Goal: Task Accomplishment & Management: Use online tool/utility

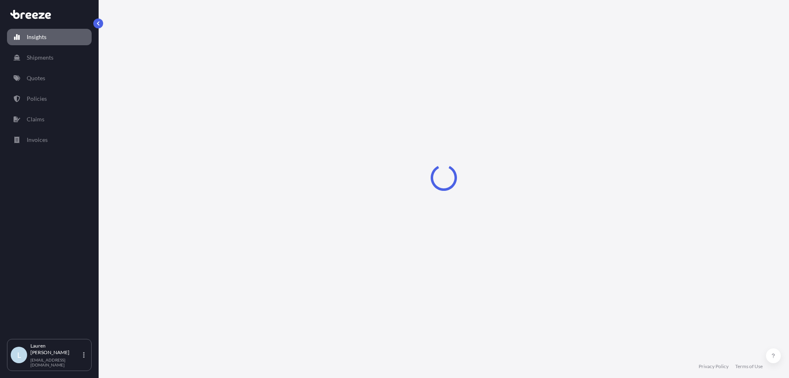
select select "2025"
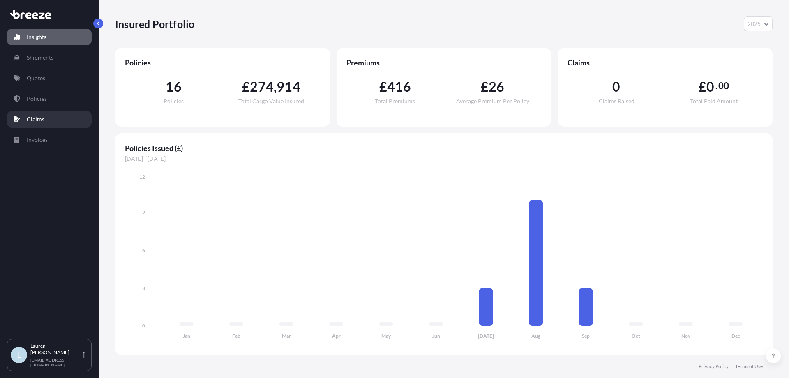
click at [53, 116] on link "Claims" at bounding box center [49, 119] width 85 height 16
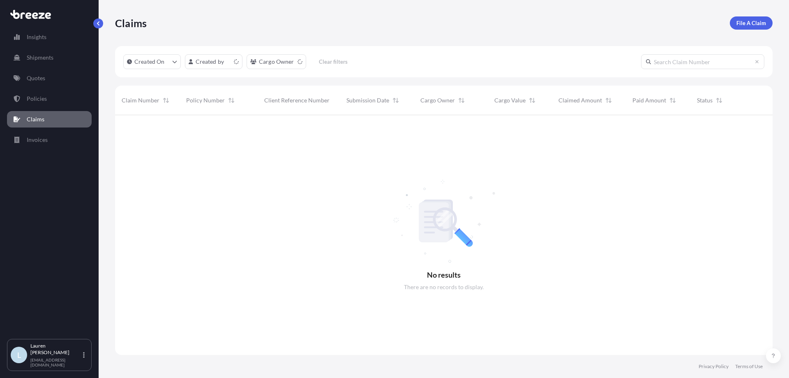
scroll to position [263, 652]
click at [41, 73] on link "Quotes" at bounding box center [49, 78] width 85 height 16
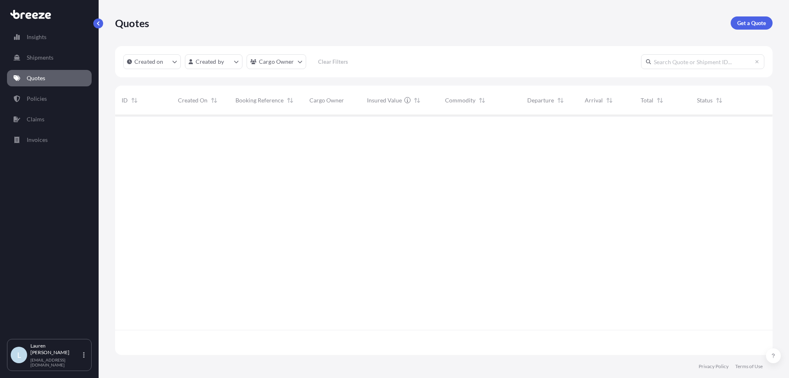
scroll to position [238, 652]
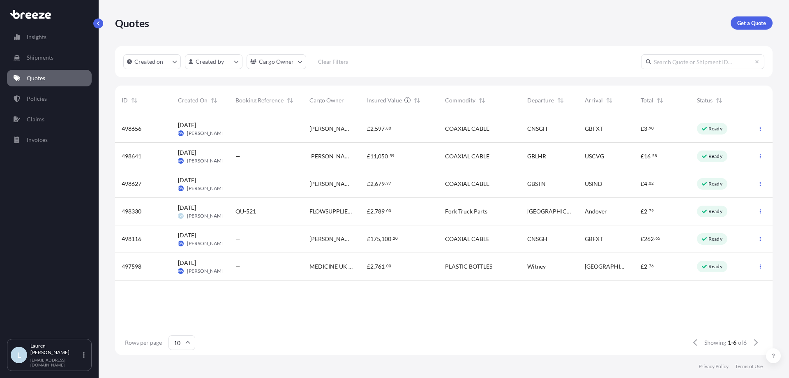
click at [247, 123] on div "—" at bounding box center [266, 129] width 74 height 28
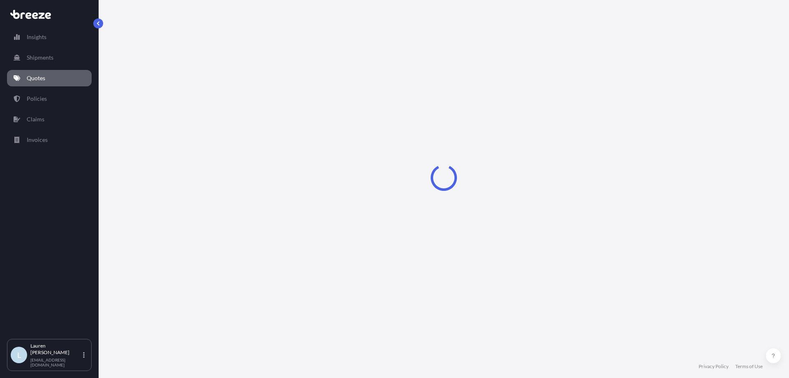
select select "Road"
select select "Sea"
select select "Road"
select select "1"
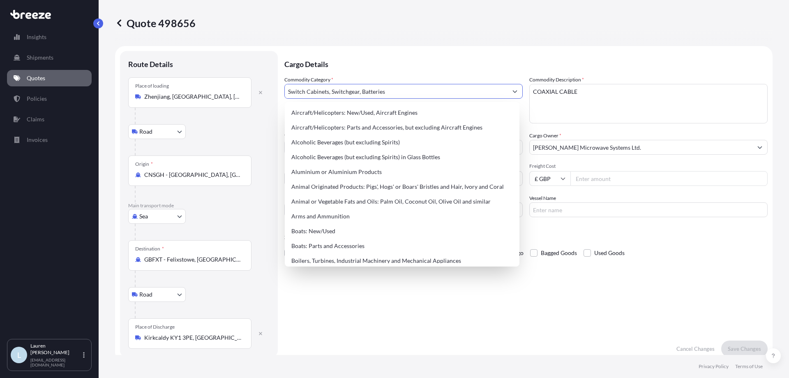
click at [368, 90] on input "Switch Cabinets, Switchgear, Batteries" at bounding box center [396, 91] width 223 height 15
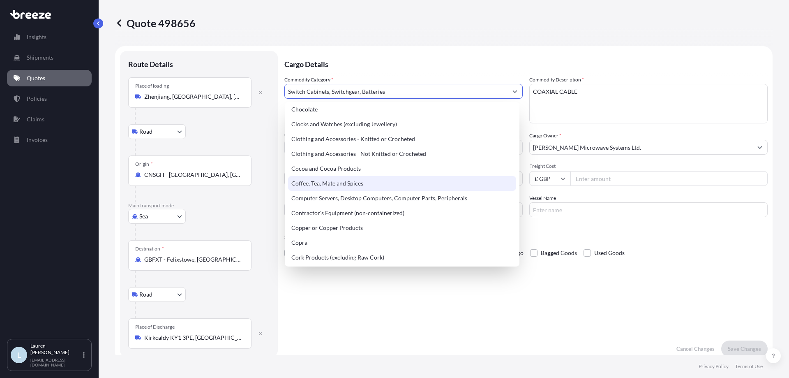
scroll to position [229, 0]
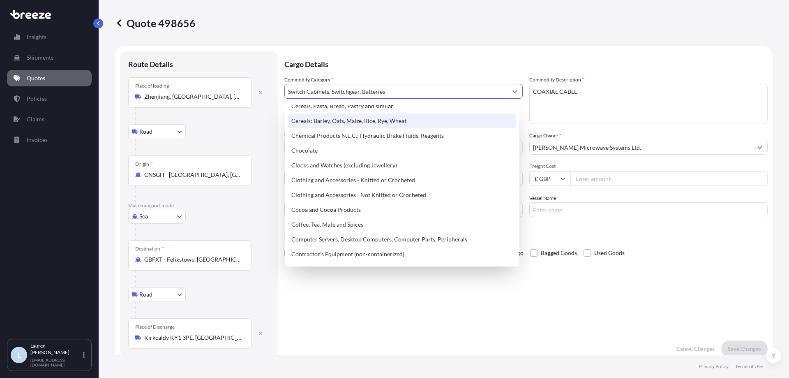
drag, startPoint x: 312, startPoint y: 95, endPoint x: 122, endPoint y: 119, distance: 191.1
click at [122, 119] on form "Route Details Place of loading [GEOGRAPHIC_DATA] Rail Origin * CNSGH - [GEOGRAP…" at bounding box center [444, 204] width 658 height 316
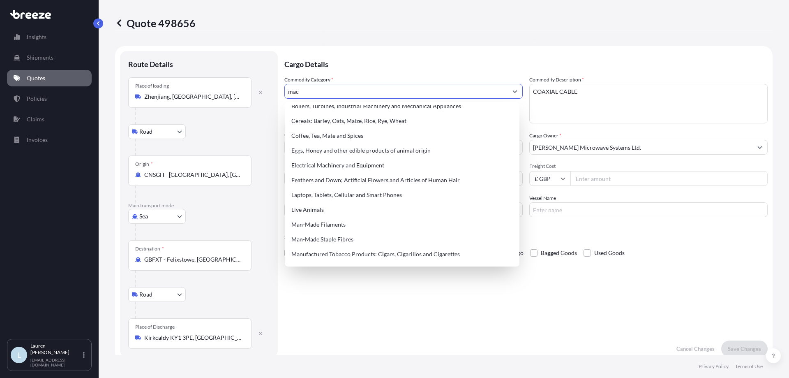
scroll to position [0, 0]
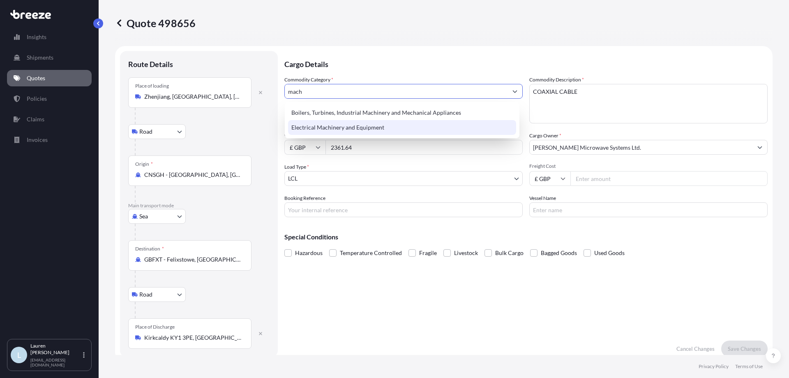
click at [321, 129] on div "Electrical Machinery and Equipment" at bounding box center [402, 127] width 228 height 15
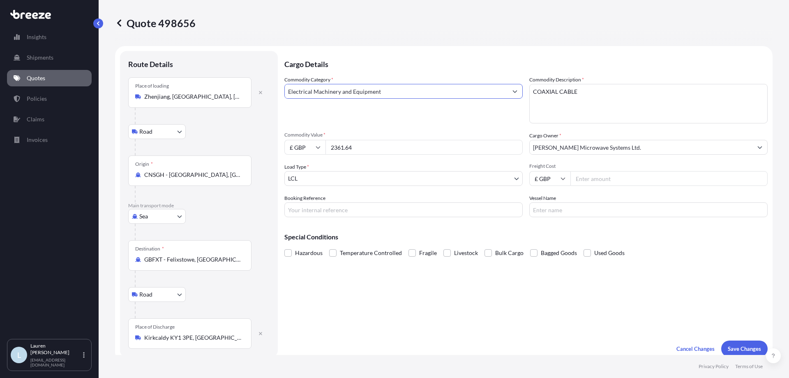
type input "Electrical Machinery and Equipment"
click at [333, 213] on input "Booking Reference" at bounding box center [403, 209] width 238 height 15
type input "SIJ002382"
click at [384, 248] on span "Temperature Controlled" at bounding box center [371, 253] width 62 height 12
click at [329, 247] on input "Temperature Controlled" at bounding box center [329, 247] width 0 height 0
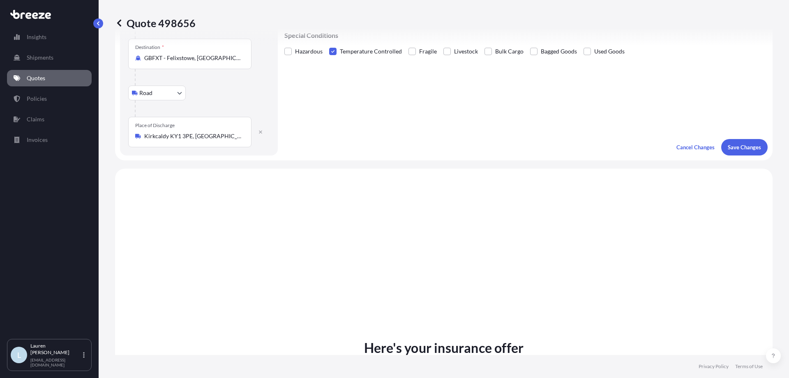
scroll to position [206, 0]
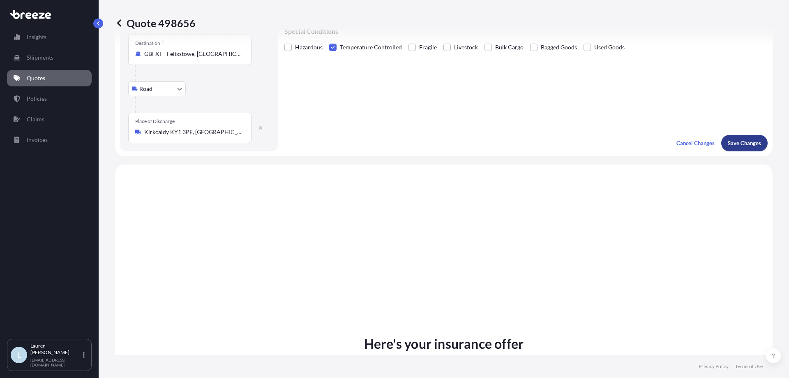
click at [734, 144] on p "Save Changes" at bounding box center [744, 143] width 33 height 8
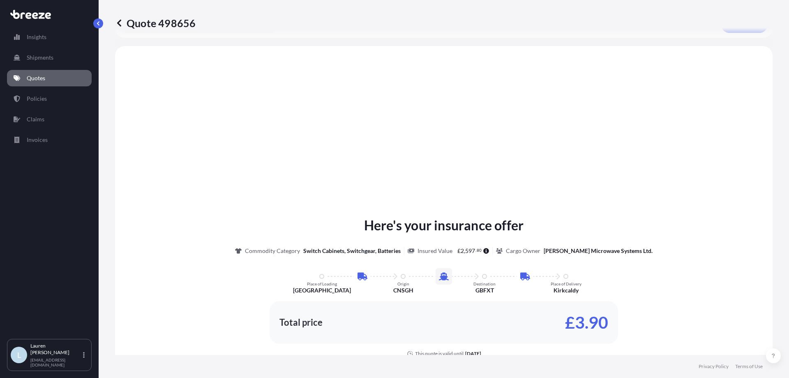
scroll to position [329, 0]
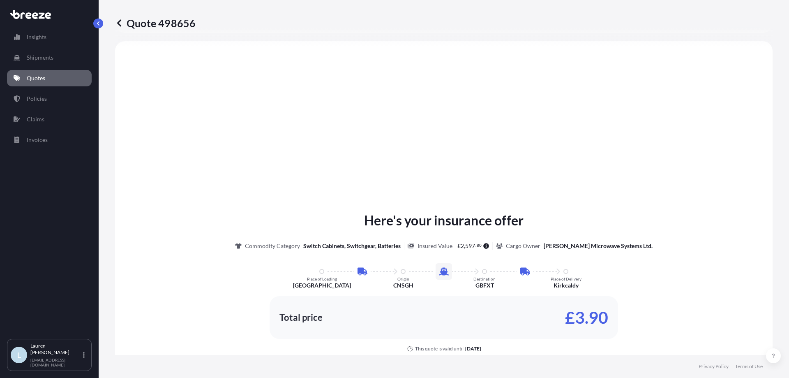
select select "Road"
select select "Sea"
select select "Road"
select select "1"
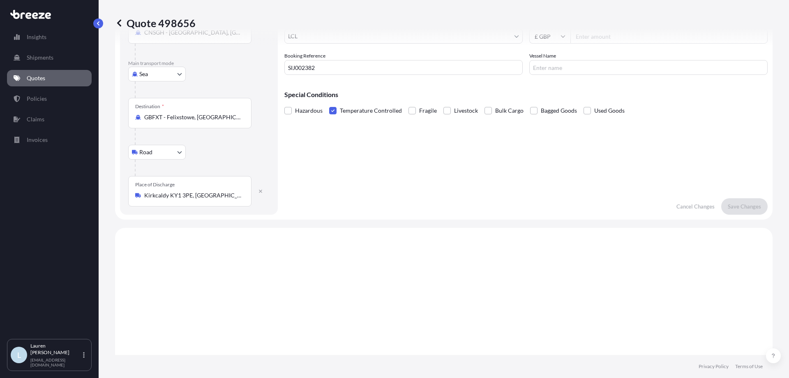
scroll to position [0, 0]
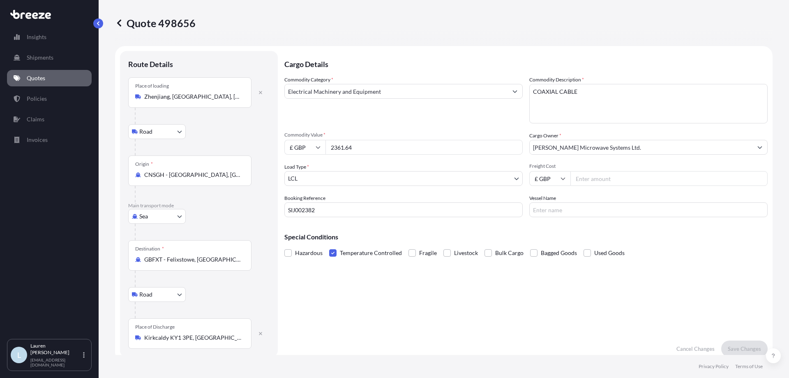
click at [331, 257] on label "Temperature Controlled" at bounding box center [365, 253] width 73 height 12
click at [329, 247] on input "Temperature Controlled" at bounding box center [329, 247] width 0 height 0
click at [331, 255] on span at bounding box center [332, 252] width 7 height 7
click at [329, 247] on input "Temperature Controlled" at bounding box center [329, 247] width 0 height 0
click at [331, 255] on span at bounding box center [332, 252] width 7 height 7
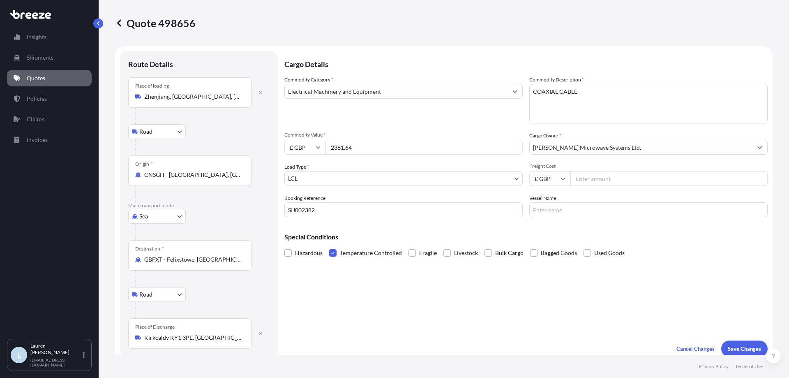
click at [329, 247] on input "Temperature Controlled" at bounding box center [329, 247] width 0 height 0
click at [751, 345] on p "Save Changes" at bounding box center [744, 348] width 33 height 8
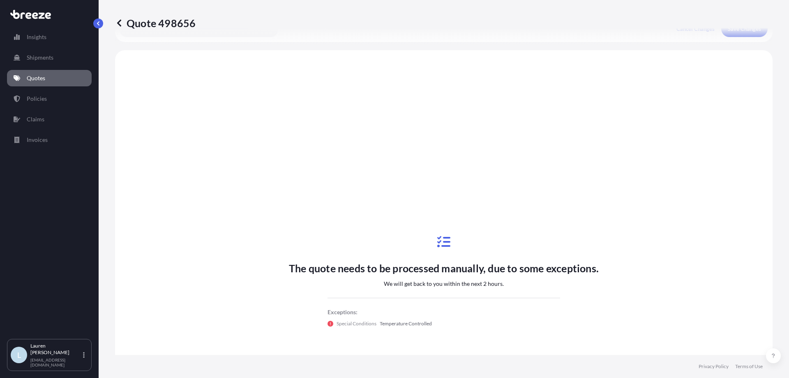
scroll to position [329, 0]
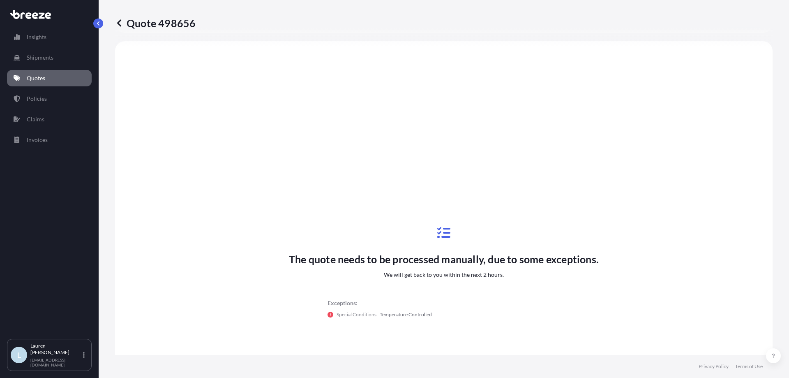
select select "Road"
select select "Sea"
select select "Road"
select select "1"
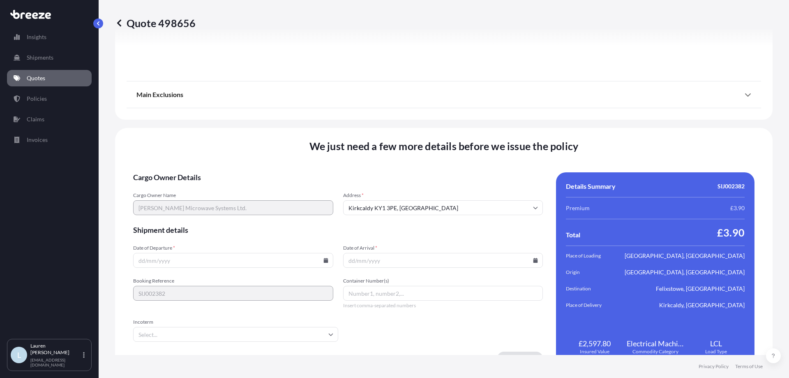
scroll to position [1082, 0]
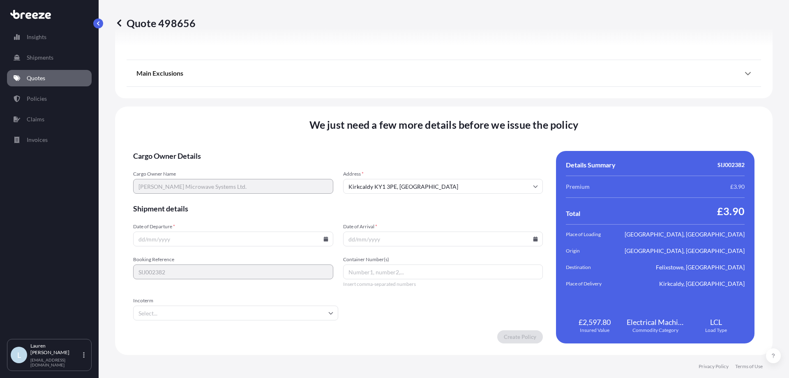
click at [162, 312] on input "Incoterm" at bounding box center [235, 312] width 205 height 15
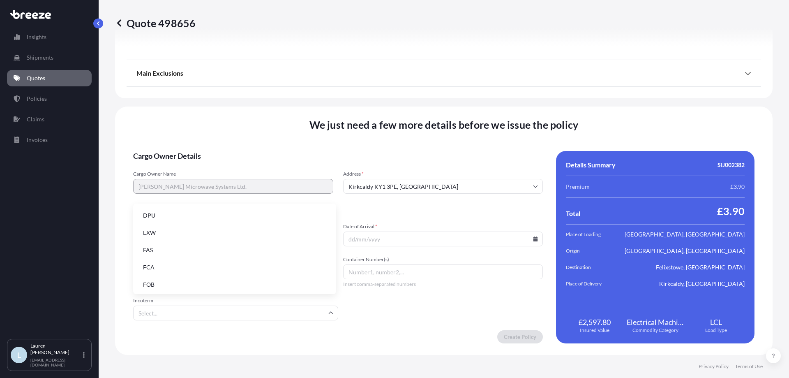
scroll to position [104, 0]
click at [160, 232] on li "EXW" at bounding box center [234, 231] width 196 height 16
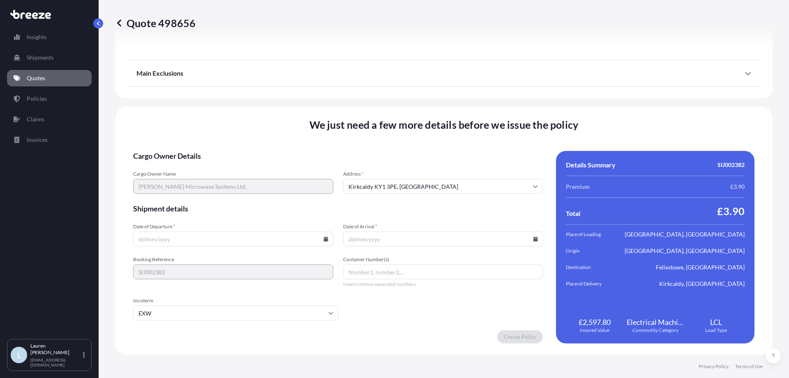
click at [325, 240] on icon at bounding box center [326, 238] width 5 height 5
click at [177, 179] on button "22" at bounding box center [174, 181] width 13 height 13
type input "[DATE]"
click at [375, 275] on input "Container Number(s)" at bounding box center [443, 271] width 200 height 15
click at [416, 315] on form "Cargo Owner Details Cargo Owner Name [PERSON_NAME] Microwave Systems Ltd. Addre…" at bounding box center [338, 247] width 410 height 192
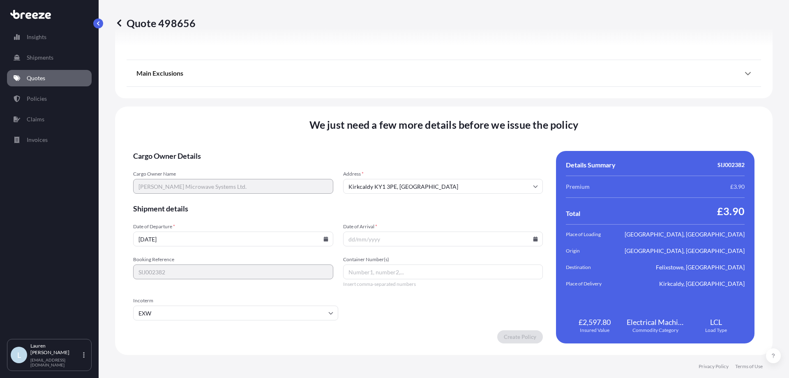
click at [374, 161] on form "Cargo Owner Details Cargo Owner Name [PERSON_NAME] Microwave Systems Ltd. Addre…" at bounding box center [338, 247] width 410 height 192
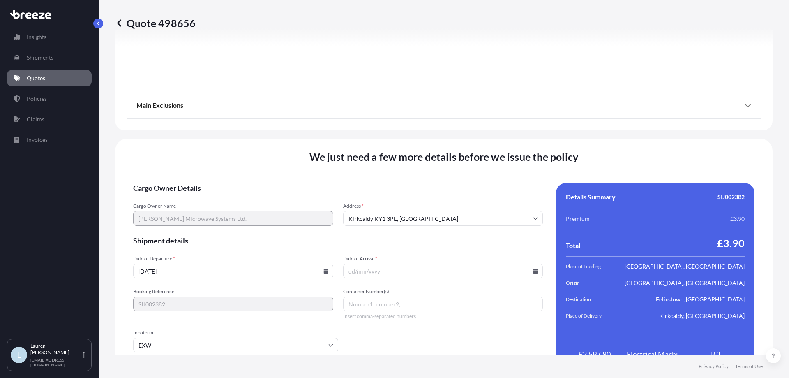
scroll to position [1040, 0]
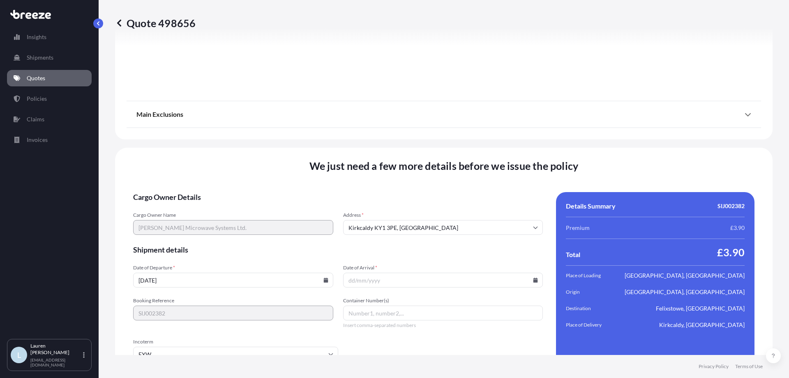
click at [446, 274] on input "Date of Arrival *" at bounding box center [443, 280] width 200 height 15
click at [530, 283] on input "Date of Arrival *" at bounding box center [443, 280] width 200 height 15
click at [533, 279] on icon at bounding box center [535, 279] width 5 height 5
click at [501, 139] on button at bounding box center [496, 141] width 13 height 13
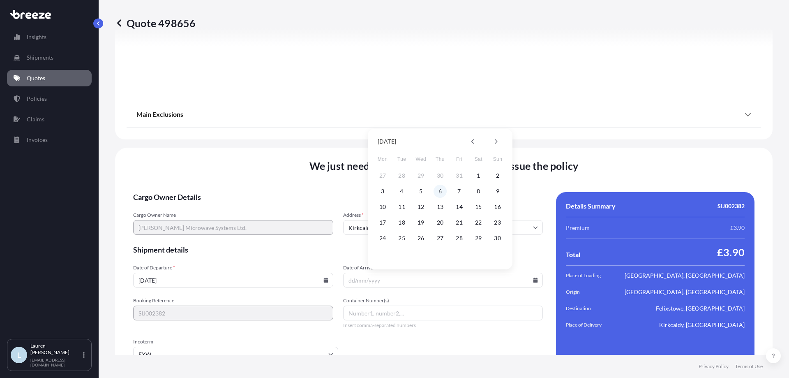
click at [439, 193] on button "6" at bounding box center [440, 191] width 13 height 13
type input "[DATE]"
click at [344, 299] on span "Container Number(s)" at bounding box center [443, 300] width 200 height 7
click at [344, 305] on input "Container Number(s)" at bounding box center [443, 312] width 200 height 15
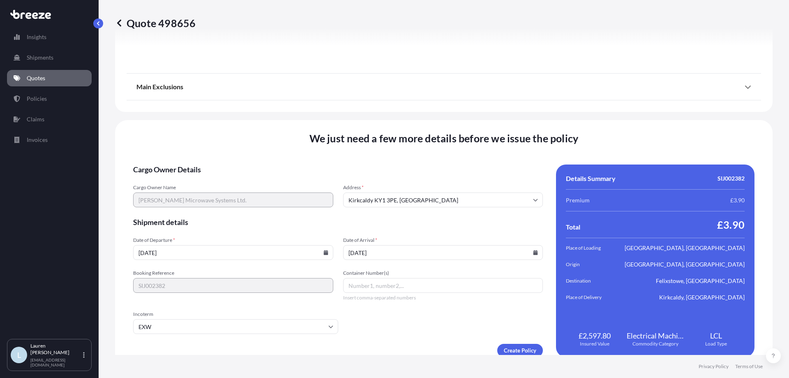
scroll to position [1082, 0]
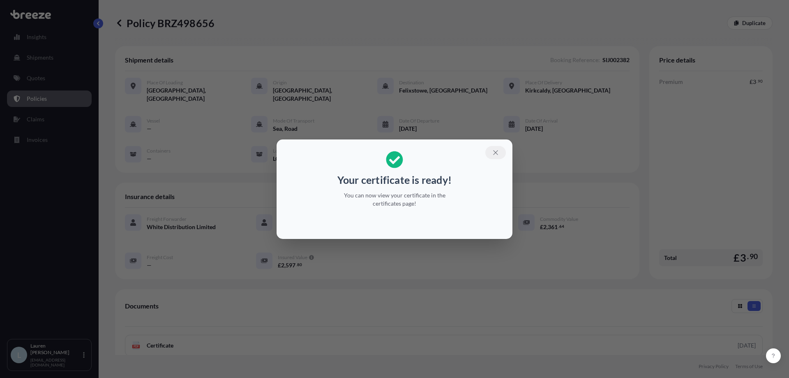
click at [497, 150] on icon "button" at bounding box center [495, 152] width 7 height 7
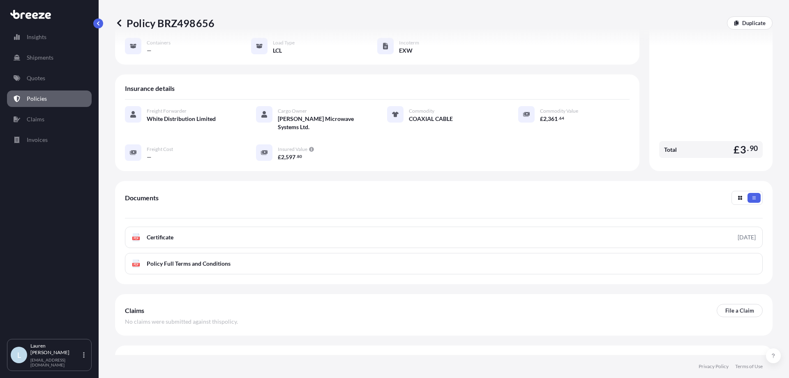
scroll to position [109, 0]
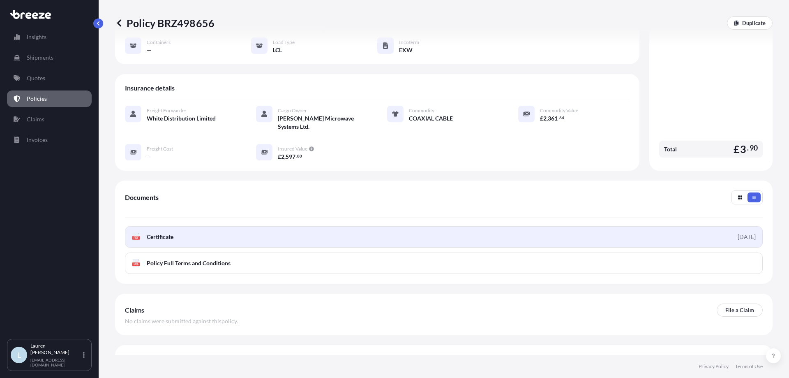
click at [207, 226] on link "PDF Certificate [DATE]" at bounding box center [444, 236] width 638 height 21
